Goal: Communication & Community: Answer question/provide support

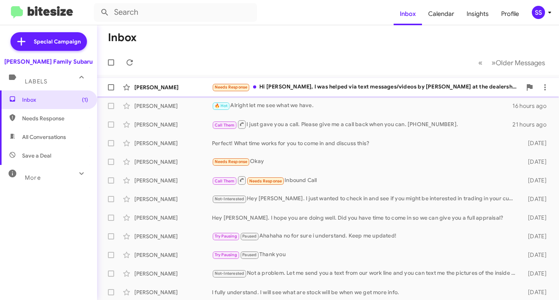
click at [309, 90] on div "Needs Response Hi [PERSON_NAME], I was helped via text messages/videos by [PERS…" at bounding box center [367, 87] width 310 height 9
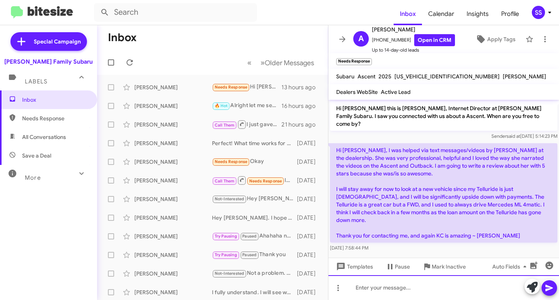
click at [396, 285] on div at bounding box center [443, 287] width 231 height 25
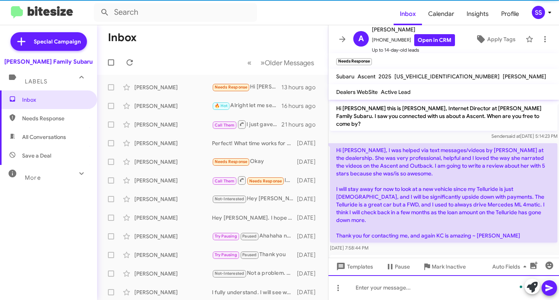
scroll to position [28, 0]
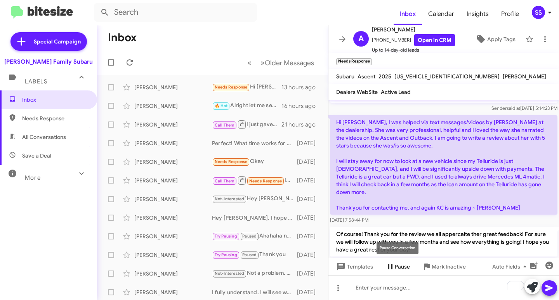
click at [398, 269] on span "Pause" at bounding box center [402, 267] width 15 height 14
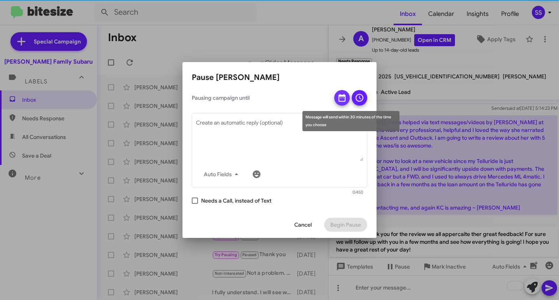
click at [343, 95] on icon at bounding box center [341, 98] width 7 height 8
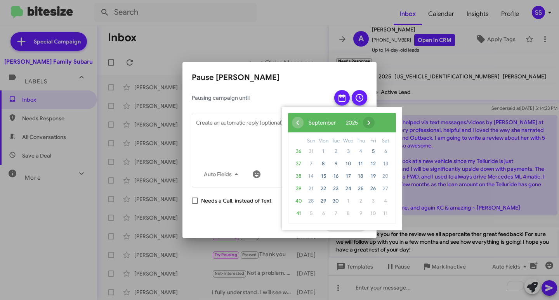
click at [375, 120] on span "›" at bounding box center [369, 123] width 12 height 12
click at [368, 120] on span "›" at bounding box center [363, 123] width 12 height 12
click at [373, 120] on span "›" at bounding box center [367, 123] width 12 height 12
click at [322, 153] on span "1" at bounding box center [323, 151] width 12 height 12
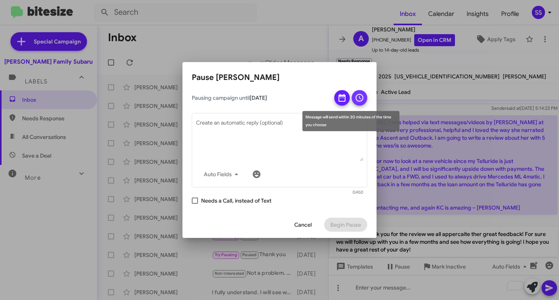
click at [356, 91] on span at bounding box center [359, 98] width 9 height 16
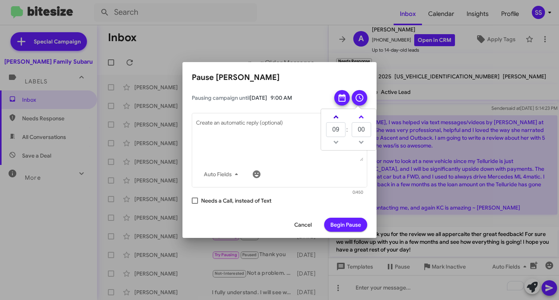
click at [336, 116] on span at bounding box center [335, 117] width 5 height 5
type input "10"
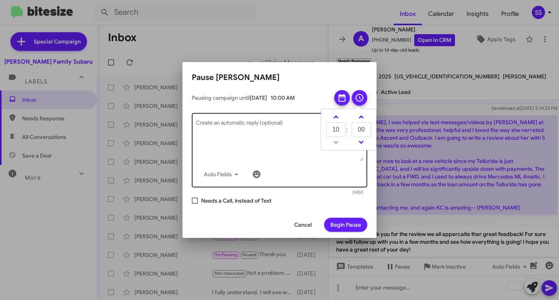
click at [207, 138] on textarea "Create an automatic reply (optional)" at bounding box center [279, 141] width 167 height 40
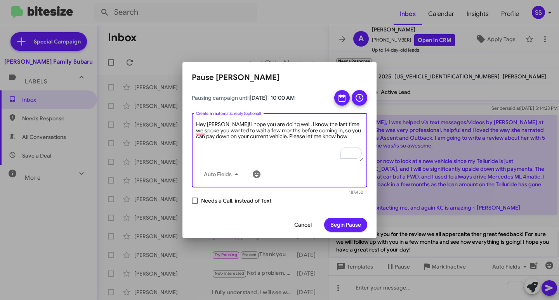
click at [333, 139] on textarea "Hey [PERSON_NAME]! I hope you are doing well. I know the last time we spoke you…" at bounding box center [279, 141] width 167 height 40
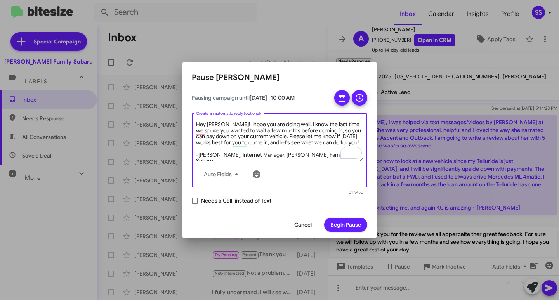
type textarea "Hey [PERSON_NAME]! I hope you are doing well. I know the last time we spoke you…"
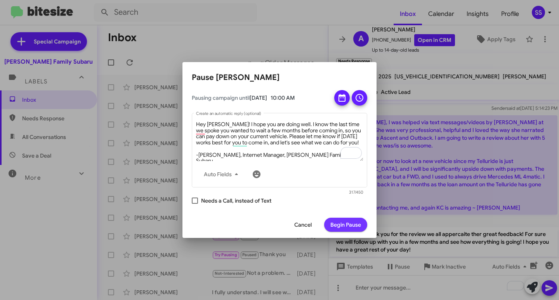
click at [343, 220] on span "Begin Pause" at bounding box center [345, 225] width 31 height 14
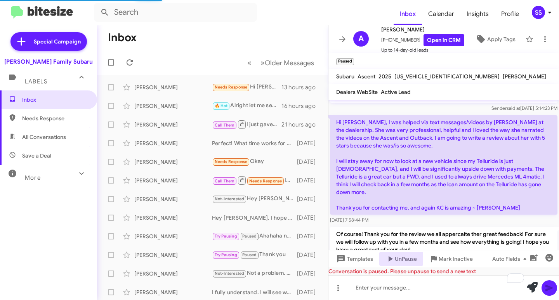
scroll to position [141, 0]
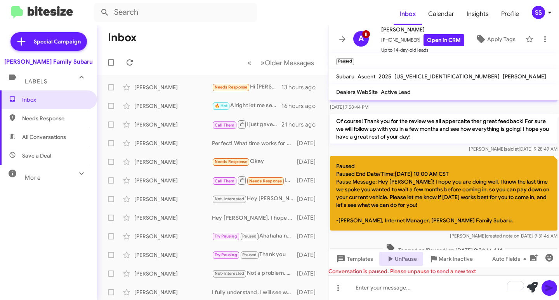
click at [53, 157] on span "Save a Deal" at bounding box center [48, 155] width 97 height 19
type input "in:not-interested"
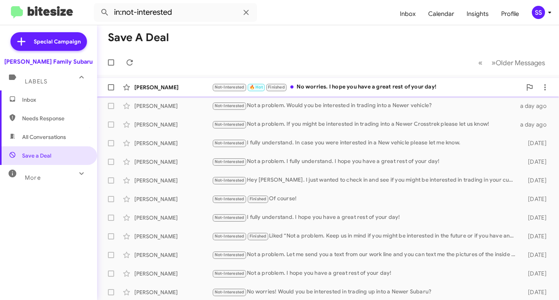
click at [334, 85] on div "Not-Interested 🔥 Hot Finished No worries. I hope you have a great rest of your …" at bounding box center [367, 87] width 310 height 9
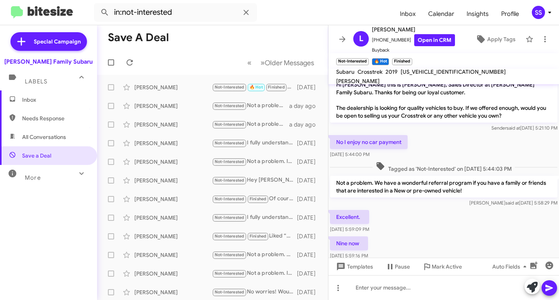
scroll to position [125, 0]
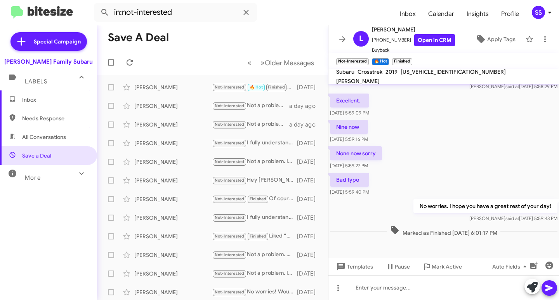
click at [38, 103] on span "Inbox" at bounding box center [55, 100] width 66 height 8
